Goal: Information Seeking & Learning: Compare options

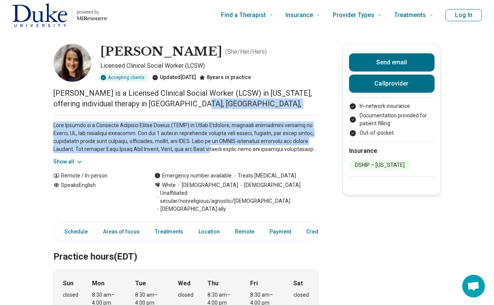
drag, startPoint x: 205, startPoint y: 104, endPoint x: 212, endPoint y: 148, distance: 44.4
click at [212, 148] on p at bounding box center [185, 138] width 265 height 32
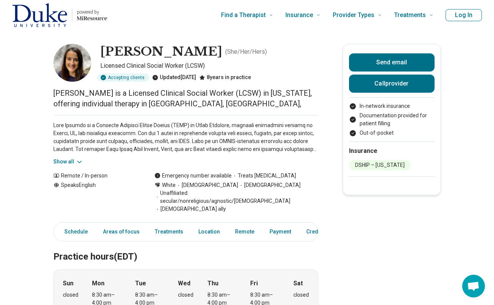
scroll to position [117, 0]
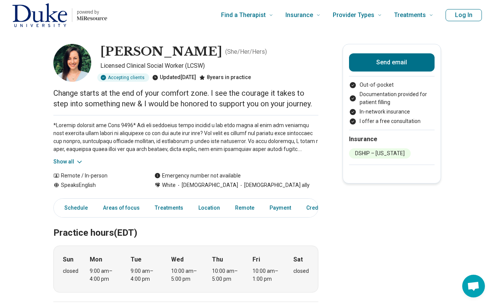
scroll to position [120, 0]
